Goal: Information Seeking & Learning: Learn about a topic

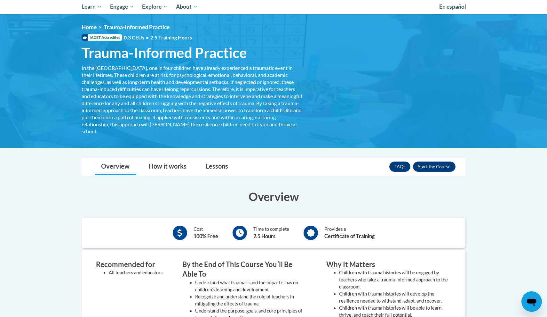
scroll to position [68, 0]
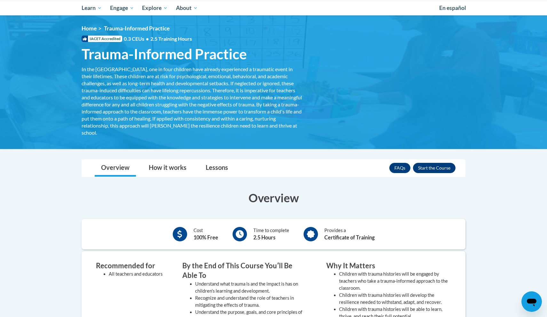
click at [436, 169] on button "Enroll" at bounding box center [434, 168] width 43 height 10
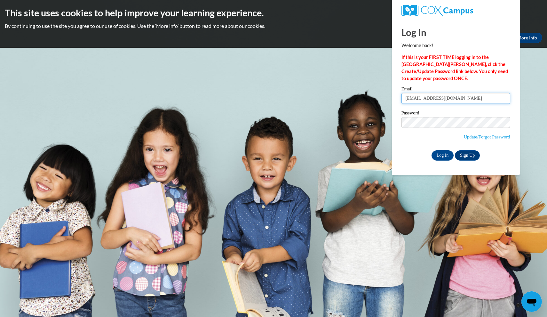
type input "z2008359@students.niu.edu"
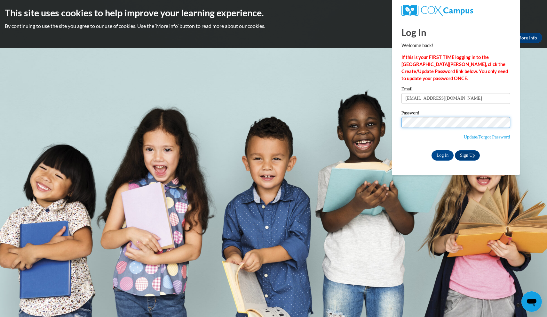
click at [442, 154] on input "Log In" at bounding box center [443, 155] width 22 height 10
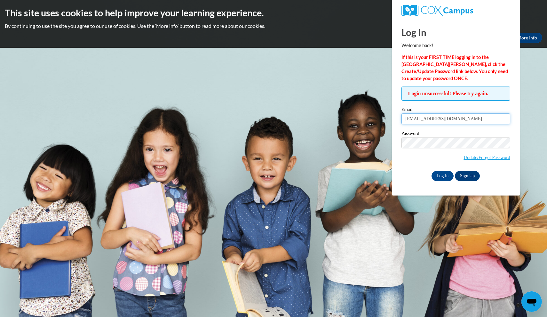
click at [467, 118] on input "z2008359@students.niu.edu" at bounding box center [456, 118] width 109 height 11
type input "zachtaravella@gmail.com"
click at [442, 174] on input "Log In" at bounding box center [443, 176] width 22 height 10
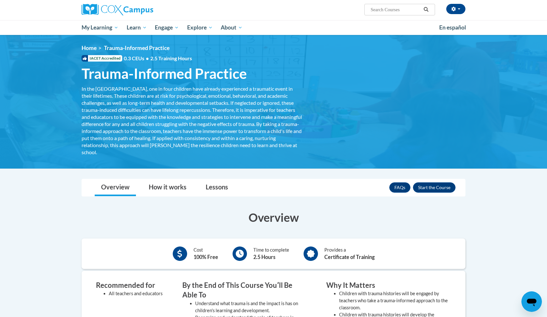
scroll to position [50, 0]
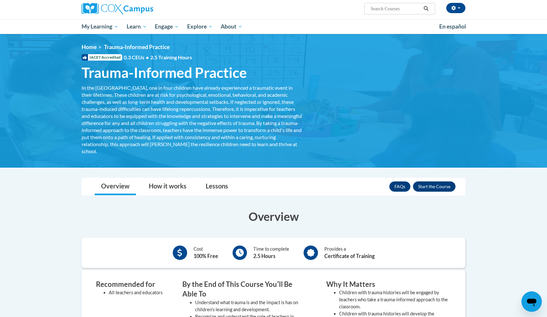
click at [441, 187] on button "Enroll" at bounding box center [434, 186] width 43 height 10
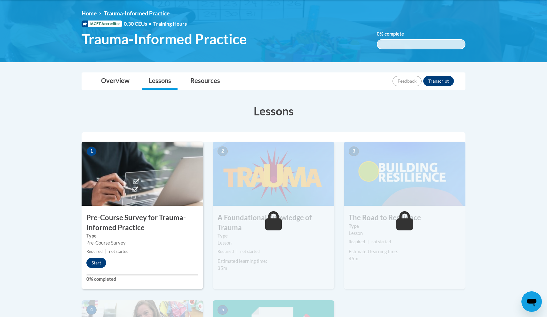
scroll to position [98, 0]
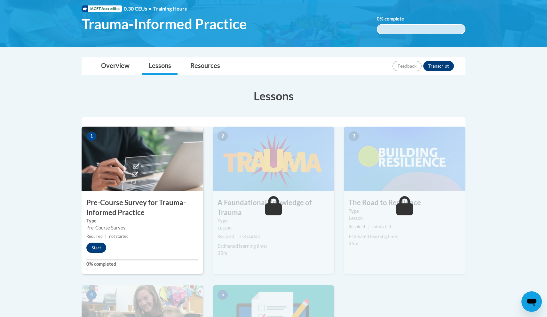
click at [98, 247] on button "Start" at bounding box center [96, 247] width 20 height 10
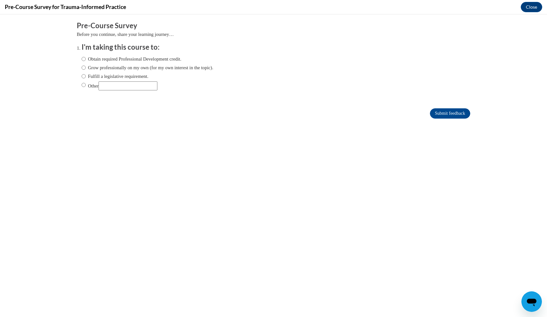
scroll to position [0, 0]
click at [111, 85] on input "Other" at bounding box center [128, 85] width 59 height 9
type input "for a class"
click at [85, 85] on input "Other" at bounding box center [84, 84] width 4 height 7
radio input "true"
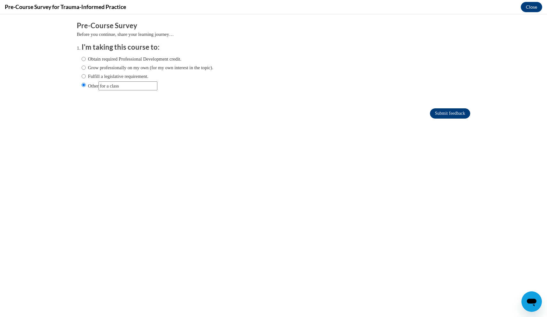
click at [445, 110] on input "Submit feedback" at bounding box center [450, 113] width 40 height 10
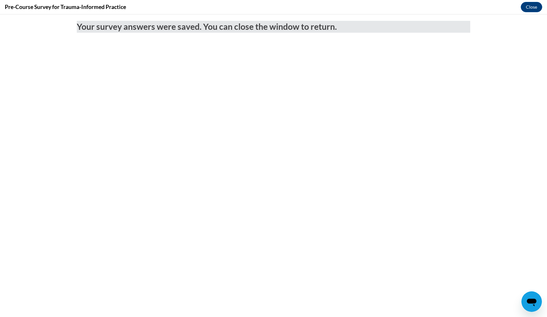
click at [442, 115] on body "Your survey answers were saved. You can close the window to return." at bounding box center [273, 165] width 547 height 302
click at [536, 8] on button "Close" at bounding box center [531, 7] width 21 height 10
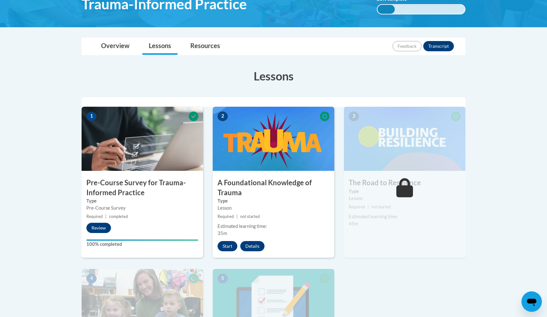
scroll to position [119, 0]
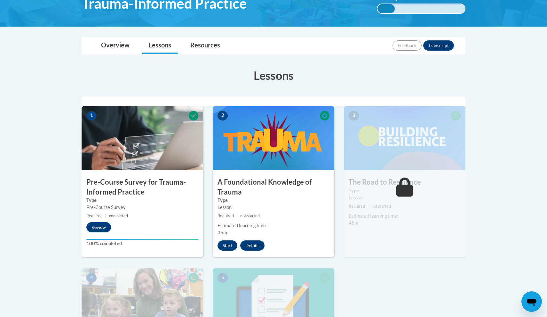
click at [226, 241] on button "Start" at bounding box center [228, 245] width 20 height 10
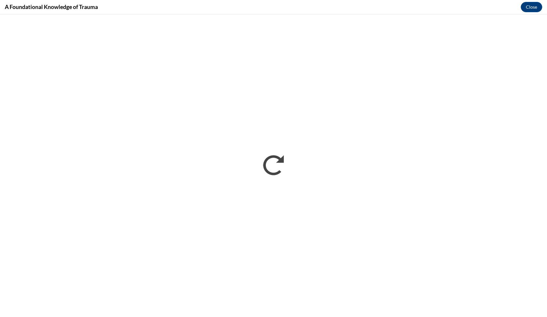
scroll to position [0, 0]
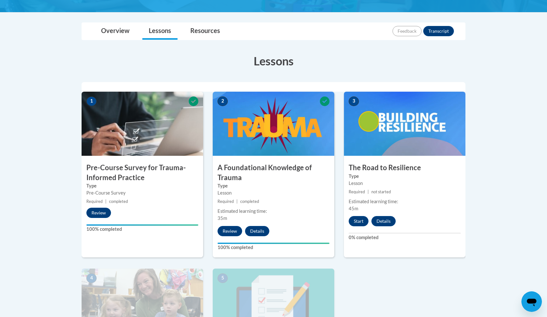
scroll to position [155, 0]
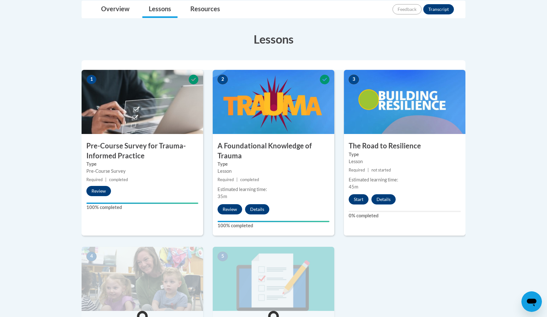
click at [359, 197] on button "Start" at bounding box center [359, 199] width 20 height 10
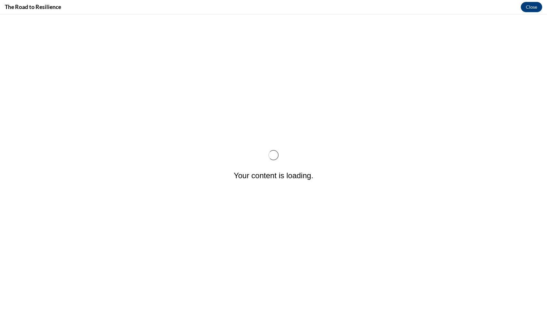
scroll to position [0, 0]
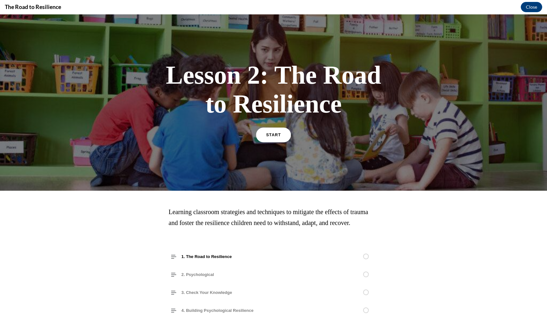
click at [280, 136] on span "START" at bounding box center [273, 135] width 15 height 5
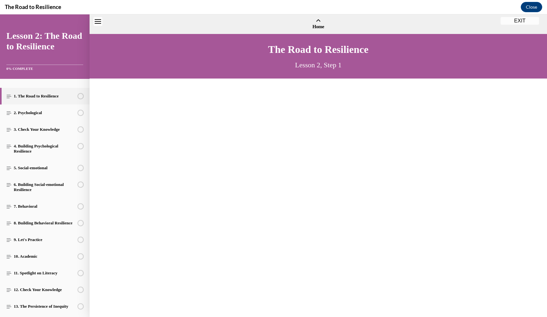
scroll to position [20, 0]
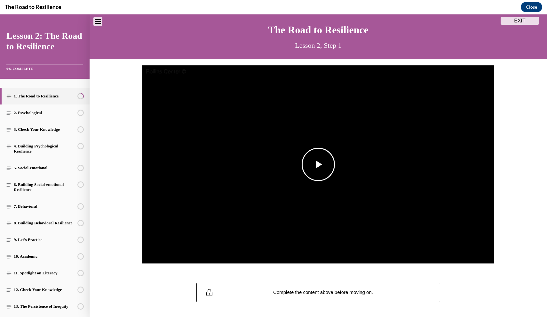
click at [319, 164] on span "Video player" at bounding box center [319, 164] width 0 height 0
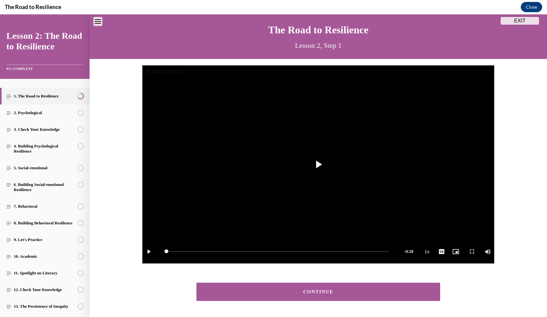
click at [297, 282] on button "CONTINUE" at bounding box center [319, 291] width 244 height 18
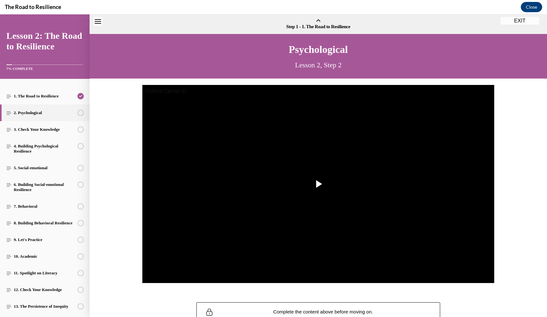
scroll to position [20, 0]
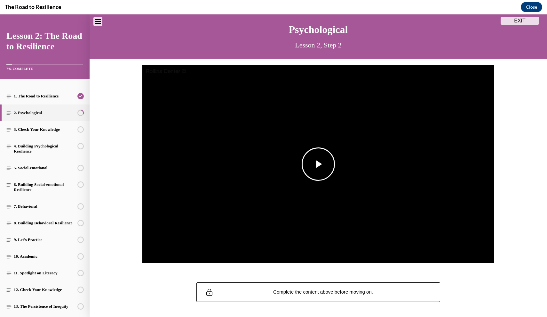
click at [319, 164] on span "Video player" at bounding box center [319, 164] width 0 height 0
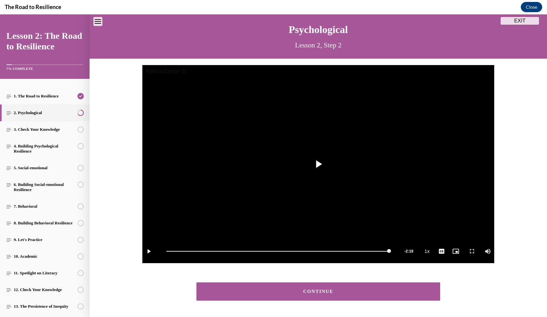
click at [327, 296] on button "CONTINUE" at bounding box center [319, 291] width 244 height 18
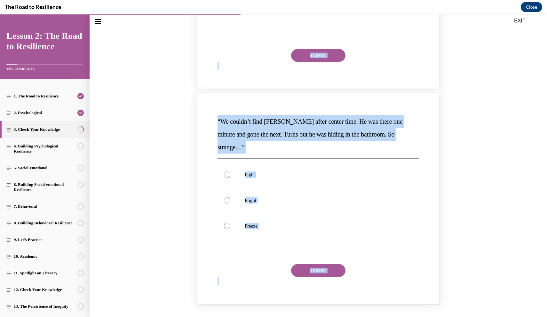
scroll to position [435, 0]
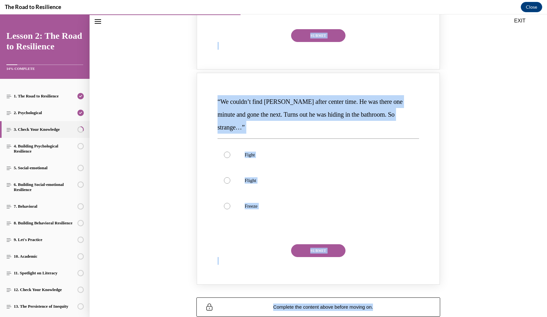
drag, startPoint x: 217, startPoint y: 106, endPoint x: 339, endPoint y: 316, distance: 243.0
copy section "“Every time I call on Addison to answer a question, she goes blank. It’s like s…"
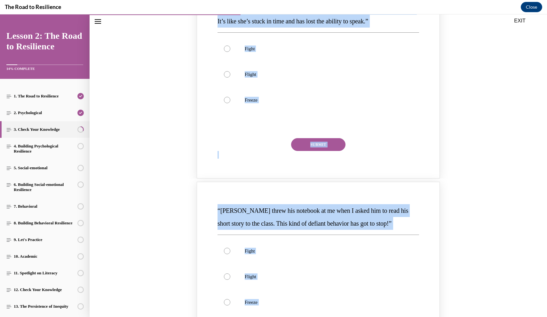
scroll to position [101, 0]
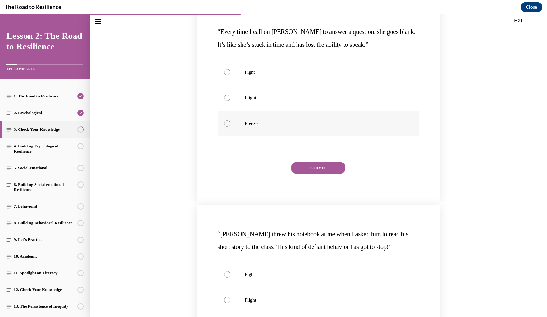
click at [234, 126] on label "Freeze" at bounding box center [319, 123] width 202 height 26
click at [230, 126] on input "Freeze" at bounding box center [227, 123] width 6 height 6
radio input "true"
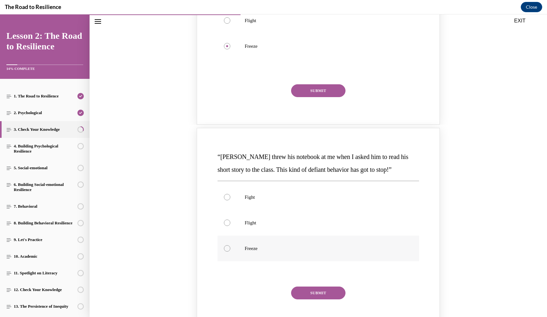
scroll to position [228, 0]
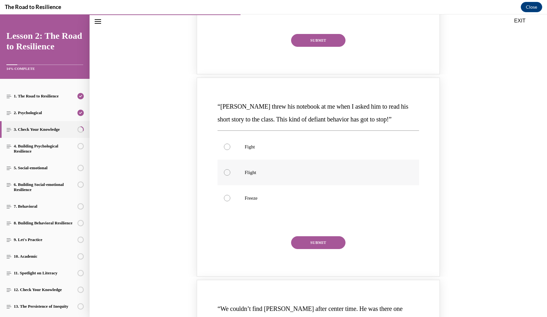
click at [256, 171] on label "Flight" at bounding box center [319, 172] width 202 height 26
click at [230, 171] on input "Flight" at bounding box center [227, 172] width 6 height 6
radio input "true"
click at [251, 142] on label "Fight" at bounding box center [319, 147] width 202 height 26
click at [230, 143] on input "Fight" at bounding box center [227, 146] width 6 height 6
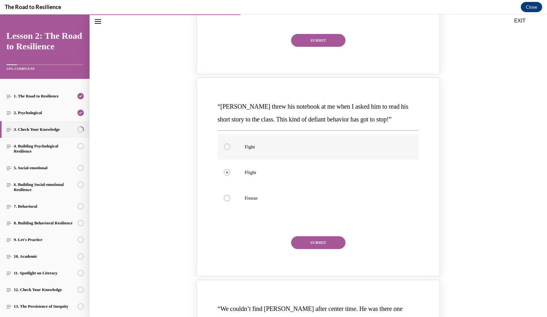
radio input "true"
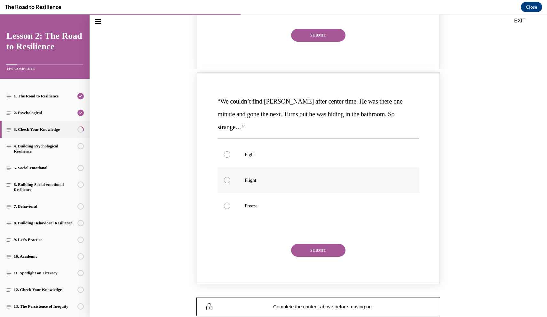
scroll to position [435, 0]
click at [244, 167] on label "Flight" at bounding box center [319, 180] width 202 height 26
click at [230, 177] on input "Flight" at bounding box center [227, 180] width 6 height 6
radio input "true"
click at [319, 244] on button "SUBMIT" at bounding box center [318, 250] width 54 height 13
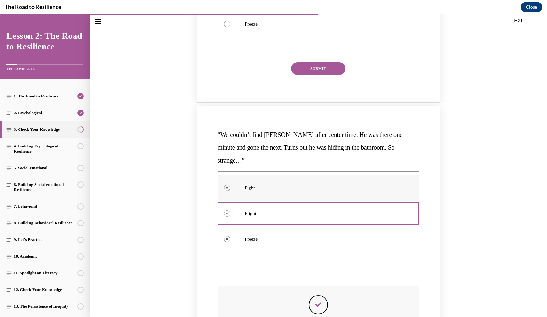
scroll to position [367, 0]
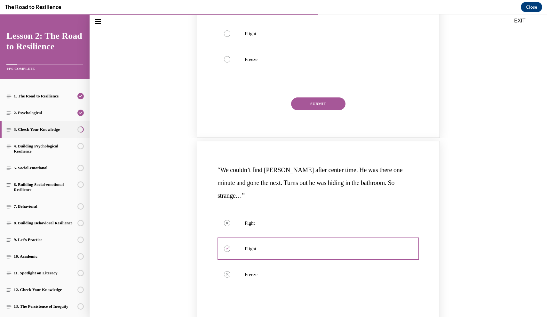
click at [308, 101] on button "SUBMIT" at bounding box center [318, 103] width 54 height 13
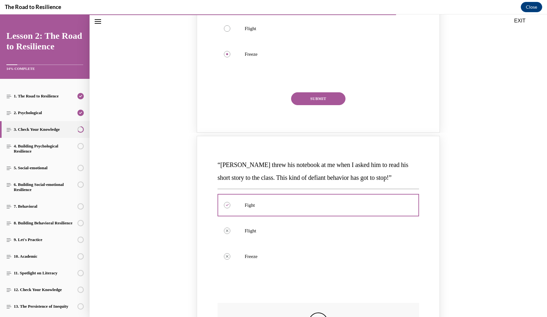
scroll to position [160, 0]
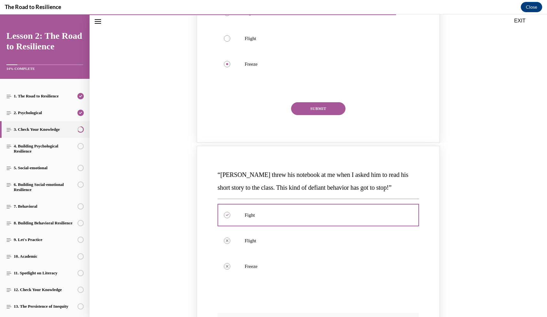
click at [308, 101] on div "“Every time I call on Addison to answer a question, she goes blank. It’s like s…" at bounding box center [318, 45] width 204 height 160
click at [308, 105] on button "SUBMIT" at bounding box center [318, 108] width 54 height 13
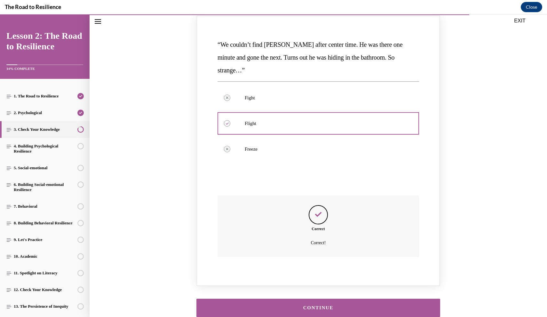
scroll to position [608, 0]
click at [280, 299] on button "CONTINUE" at bounding box center [319, 308] width 244 height 18
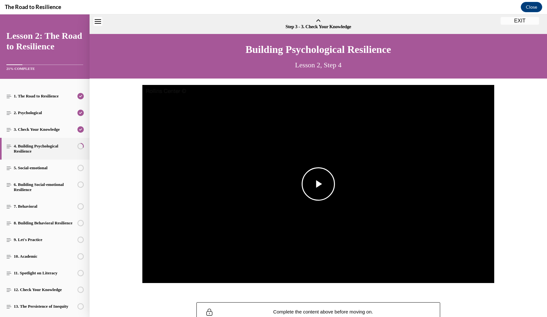
scroll to position [20, 0]
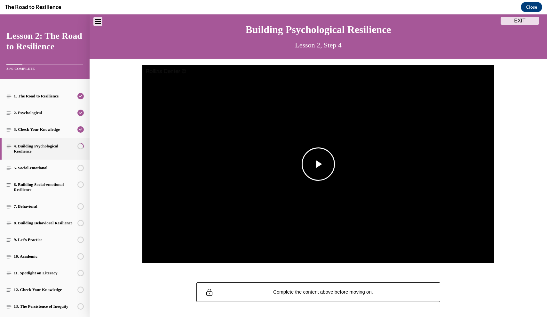
click at [319, 164] on span "Video player" at bounding box center [319, 164] width 0 height 0
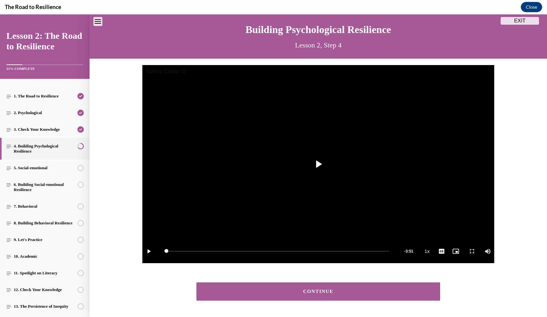
click at [336, 291] on div "CONTINUE" at bounding box center [318, 291] width 224 height 5
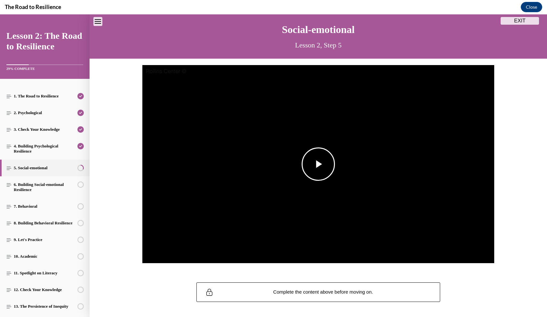
click at [319, 164] on span "Video player" at bounding box center [319, 164] width 0 height 0
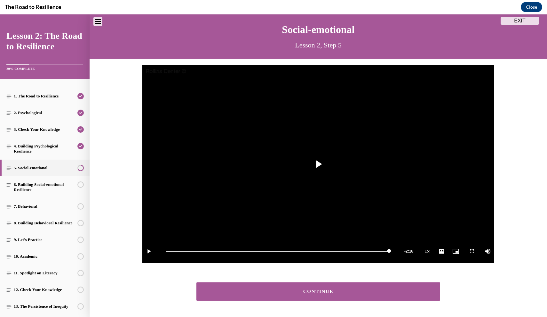
click at [331, 298] on button "CONTINUE" at bounding box center [319, 291] width 244 height 18
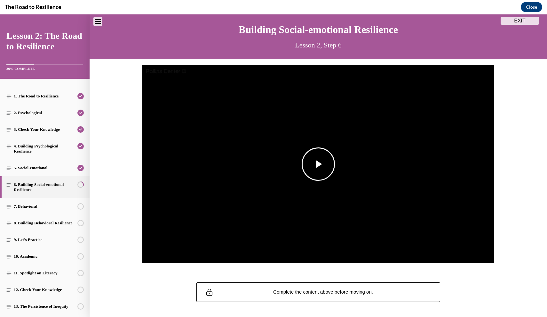
click at [319, 164] on span "Video player" at bounding box center [319, 164] width 0 height 0
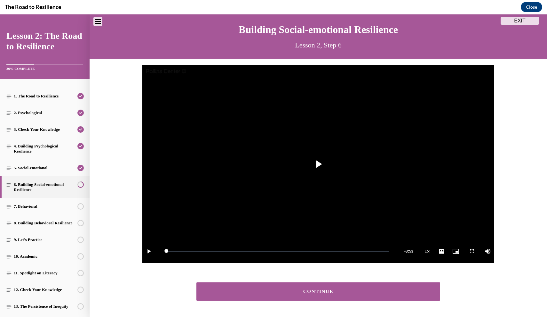
click at [331, 293] on div "CONTINUE" at bounding box center [318, 291] width 224 height 5
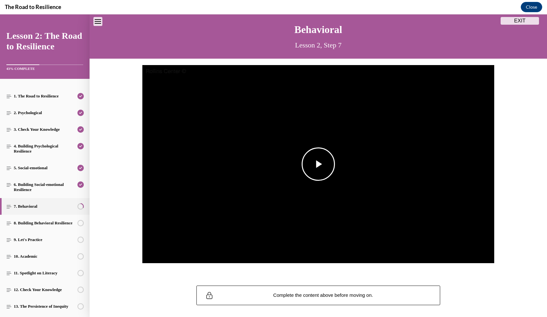
click at [319, 164] on span "Video player" at bounding box center [319, 164] width 0 height 0
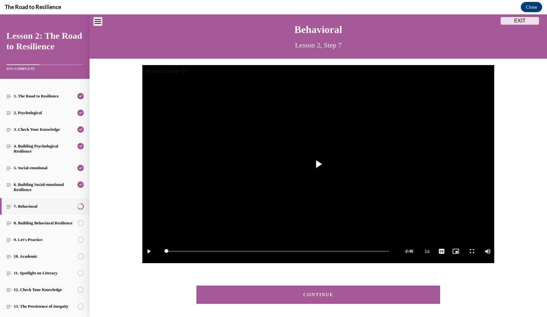
click at [333, 302] on button "CONTINUE" at bounding box center [319, 294] width 244 height 18
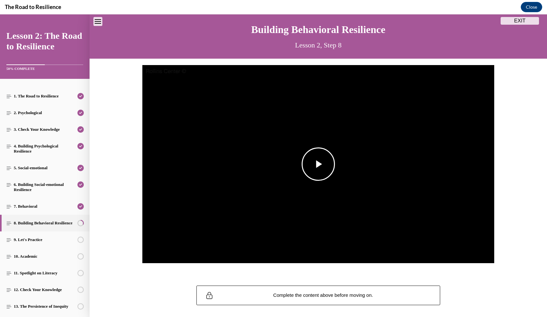
click at [319, 164] on span "Video player" at bounding box center [319, 164] width 0 height 0
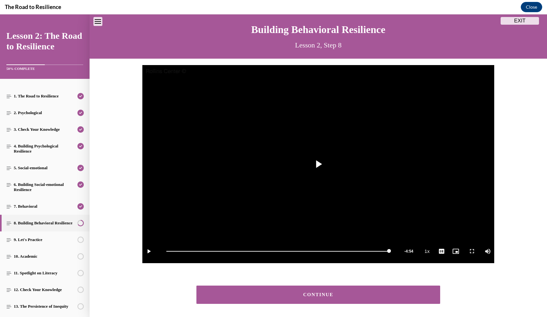
click at [319, 298] on button "CONTINUE" at bounding box center [319, 294] width 244 height 18
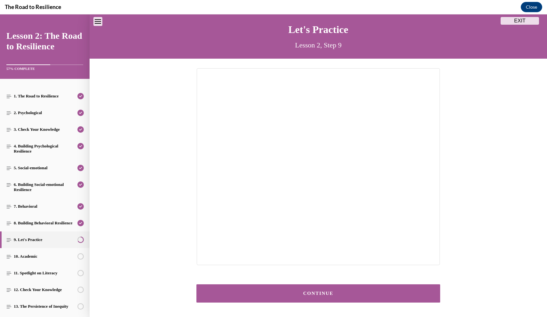
click at [314, 289] on button "CONTINUE" at bounding box center [319, 293] width 244 height 18
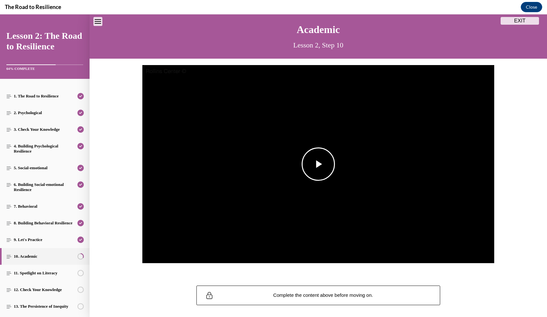
click at [319, 164] on span "Video player" at bounding box center [319, 164] width 0 height 0
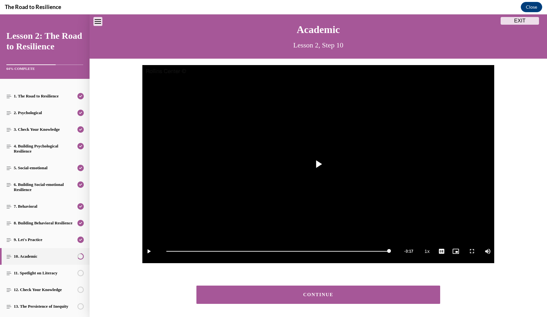
click at [327, 294] on div "CONTINUE" at bounding box center [318, 294] width 224 height 5
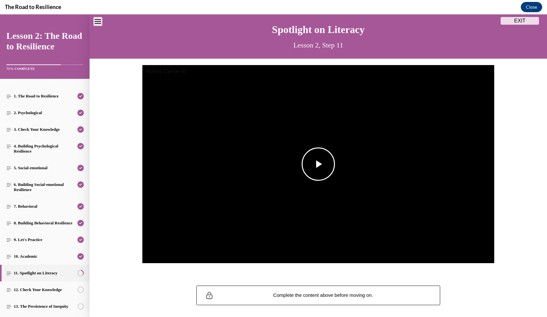
click at [319, 164] on span "Video player" at bounding box center [319, 164] width 0 height 0
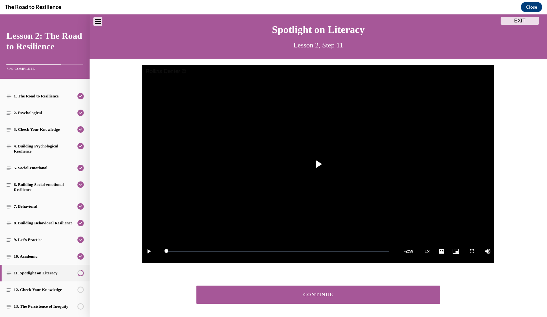
click at [341, 297] on button "CONTINUE" at bounding box center [319, 294] width 244 height 18
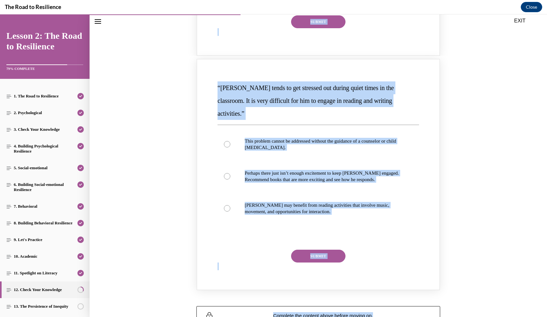
scroll to position [499, 0]
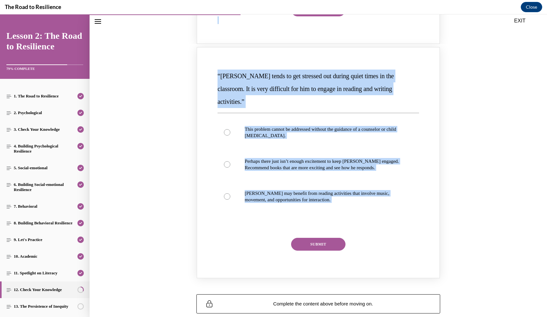
drag, startPoint x: 209, startPoint y: 102, endPoint x: 308, endPoint y: 202, distance: 141.2
copy section "“Mattison never wants to participate in classroom activities. I think it may be…"
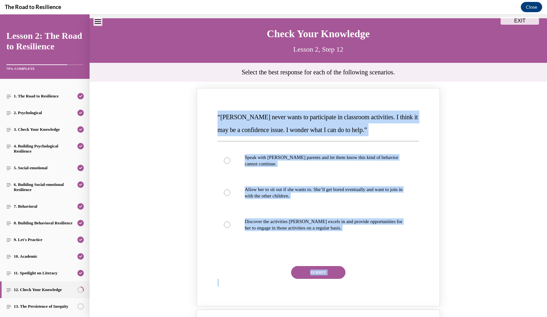
click at [245, 82] on div "“Mattison never wants to participate in classroom activities. I think it may be…" at bounding box center [319, 194] width 458 height 224
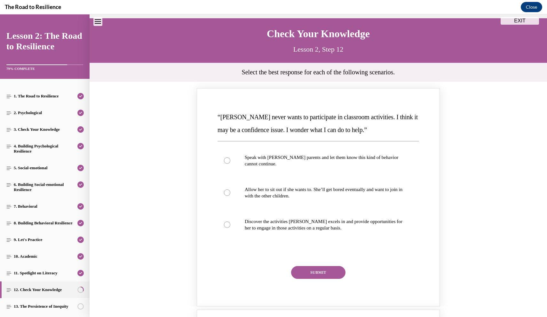
scroll to position [63, 0]
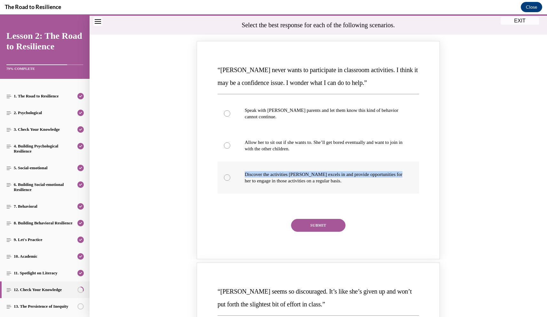
click at [220, 176] on label "Discover the activities Mattison excels in and provide opportunities for her to…" at bounding box center [319, 177] width 202 height 32
click at [224, 176] on input "Discover the activities Mattison excels in and provide opportunities for her to…" at bounding box center [227, 177] width 6 height 6
radio input "true"
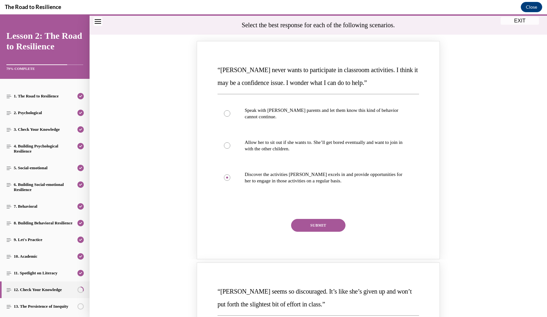
click at [306, 225] on button "SUBMIT" at bounding box center [318, 225] width 54 height 13
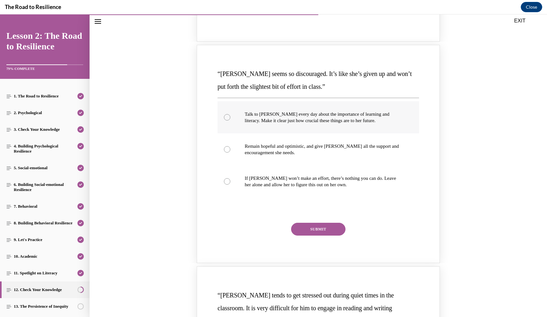
scroll to position [347, 0]
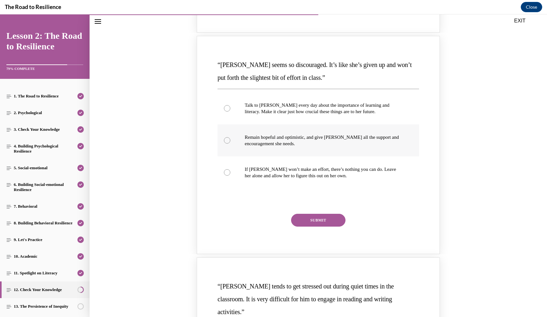
click at [254, 124] on label "Remain hopeful and optimistic, and give Alyson all the support and encouragemen…" at bounding box center [319, 140] width 202 height 32
click at [230, 137] on input "Remain hopeful and optimistic, and give Alyson all the support and encouragemen…" at bounding box center [227, 140] width 6 height 6
radio input "true"
click at [299, 214] on button "SUBMIT" at bounding box center [318, 220] width 54 height 13
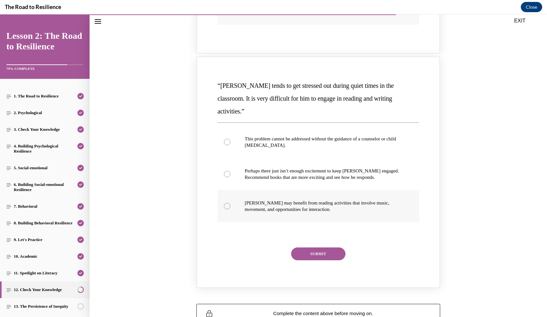
scroll to position [611, 0]
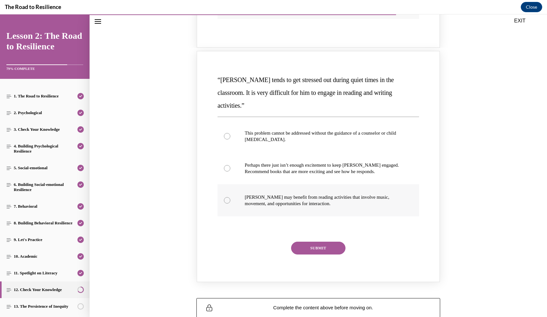
click at [238, 184] on label "Harrison may benefit from reading activities that involve music, movement, and …" at bounding box center [319, 200] width 202 height 32
click at [230, 197] on input "Harrison may benefit from reading activities that involve music, movement, and …" at bounding box center [227, 200] width 6 height 6
radio input "true"
click at [312, 241] on button "SUBMIT" at bounding box center [318, 247] width 54 height 13
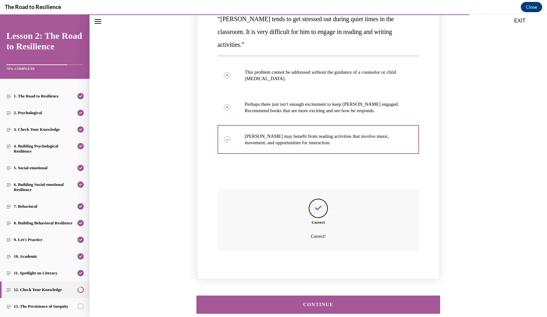
scroll to position [672, 0]
click at [296, 295] on button "CONTINUE" at bounding box center [319, 304] width 244 height 18
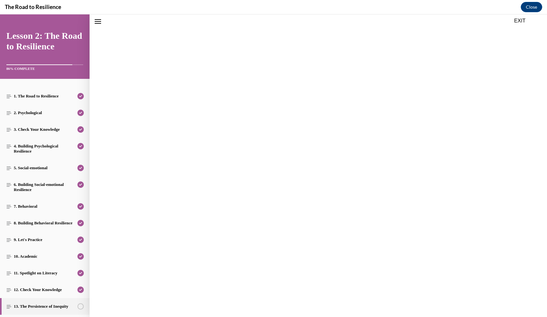
scroll to position [20, 0]
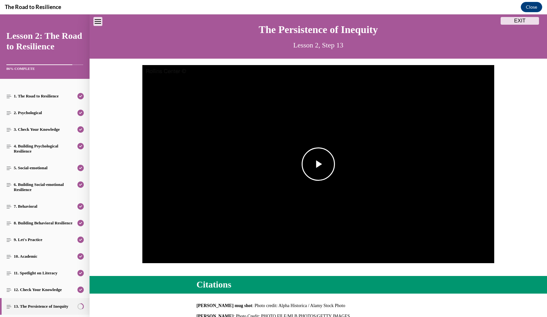
click at [319, 164] on span "Video player" at bounding box center [319, 164] width 0 height 0
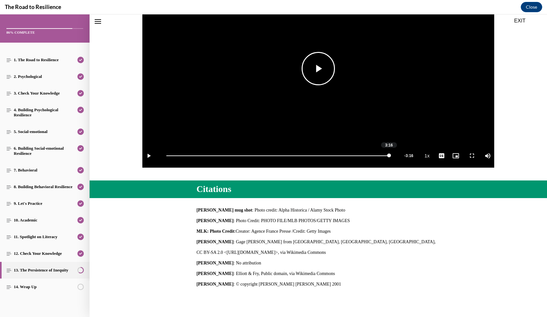
scroll to position [137, 0]
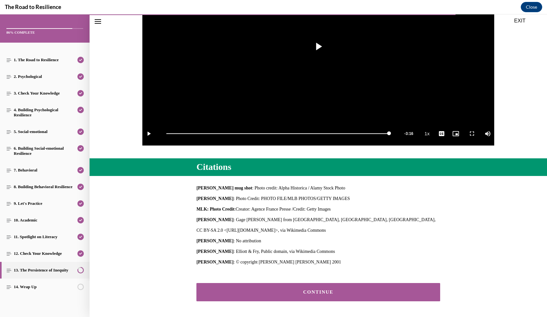
click at [321, 292] on div "CONTINUE" at bounding box center [318, 291] width 224 height 5
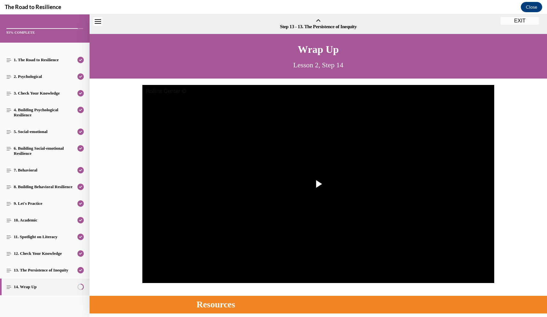
scroll to position [20, 0]
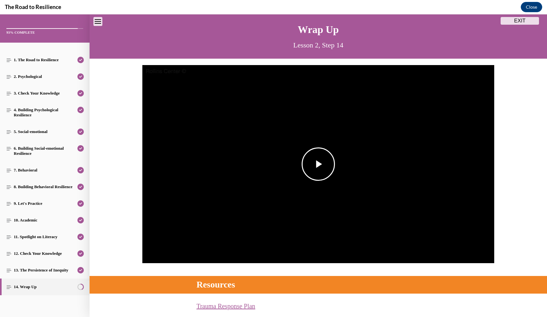
click at [321, 201] on img "Video player" at bounding box center [318, 164] width 352 height 198
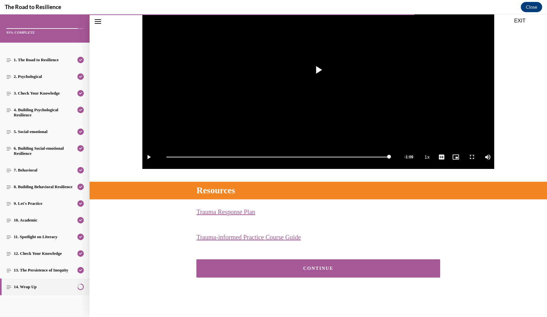
click at [319, 268] on div "CONTINUE" at bounding box center [318, 268] width 224 height 5
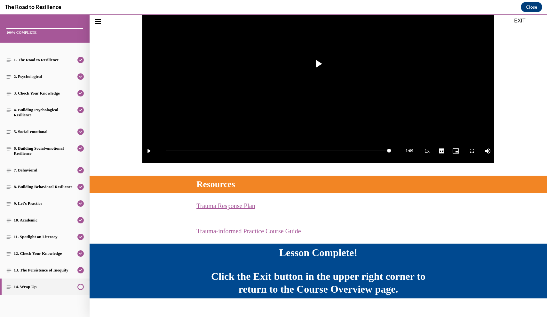
scroll to position [131, 0]
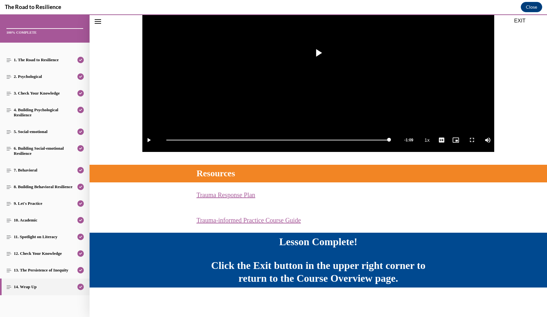
click at [520, 22] on button "EXIT" at bounding box center [520, 21] width 38 height 8
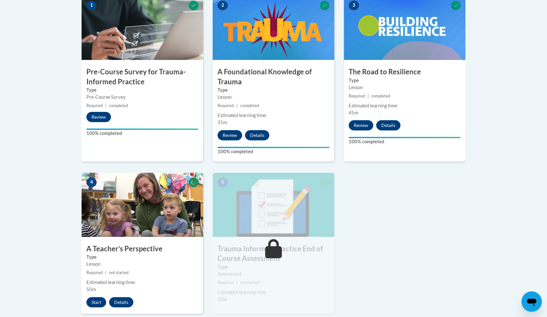
scroll to position [252, 0]
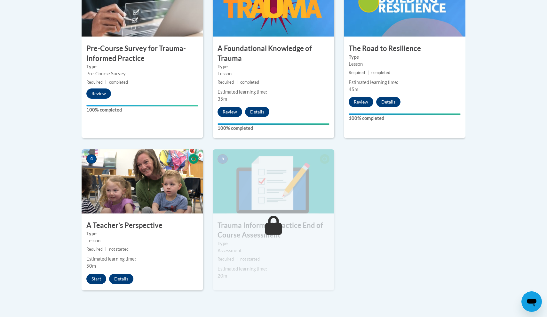
click at [95, 277] on button "Start" at bounding box center [96, 278] width 20 height 10
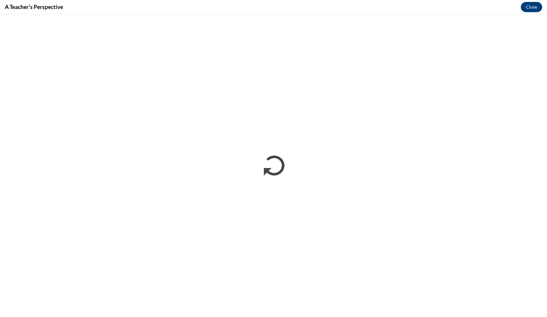
scroll to position [0, 0]
